Goal: Find specific page/section: Find specific page/section

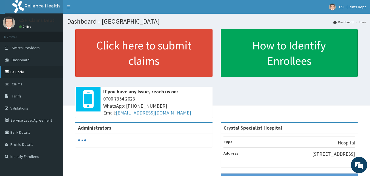
click at [24, 71] on link "PA Code" at bounding box center [31, 72] width 63 height 12
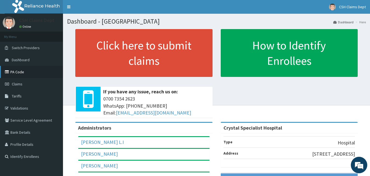
click at [21, 73] on link "PA Code" at bounding box center [31, 72] width 63 height 12
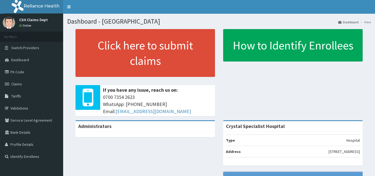
click at [19, 72] on link "PA Code" at bounding box center [31, 72] width 63 height 12
